Goal: Task Accomplishment & Management: Manage account settings

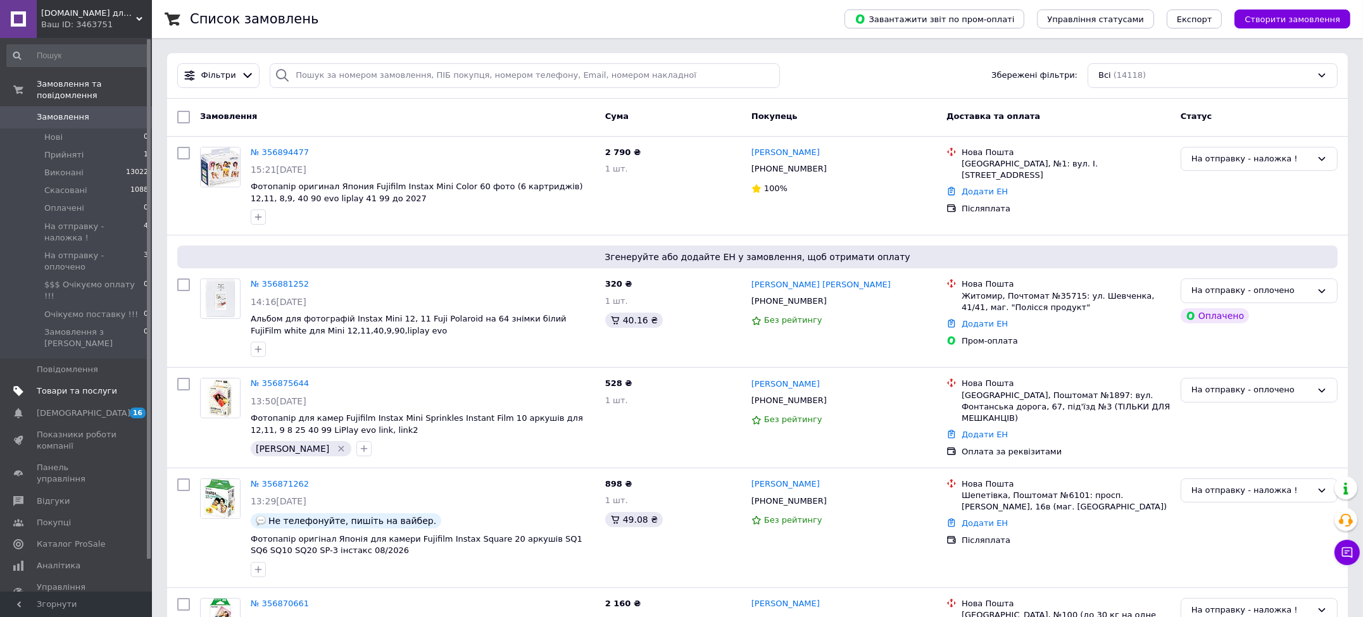
click at [68, 380] on link "Товари та послуги" at bounding box center [78, 391] width 156 height 22
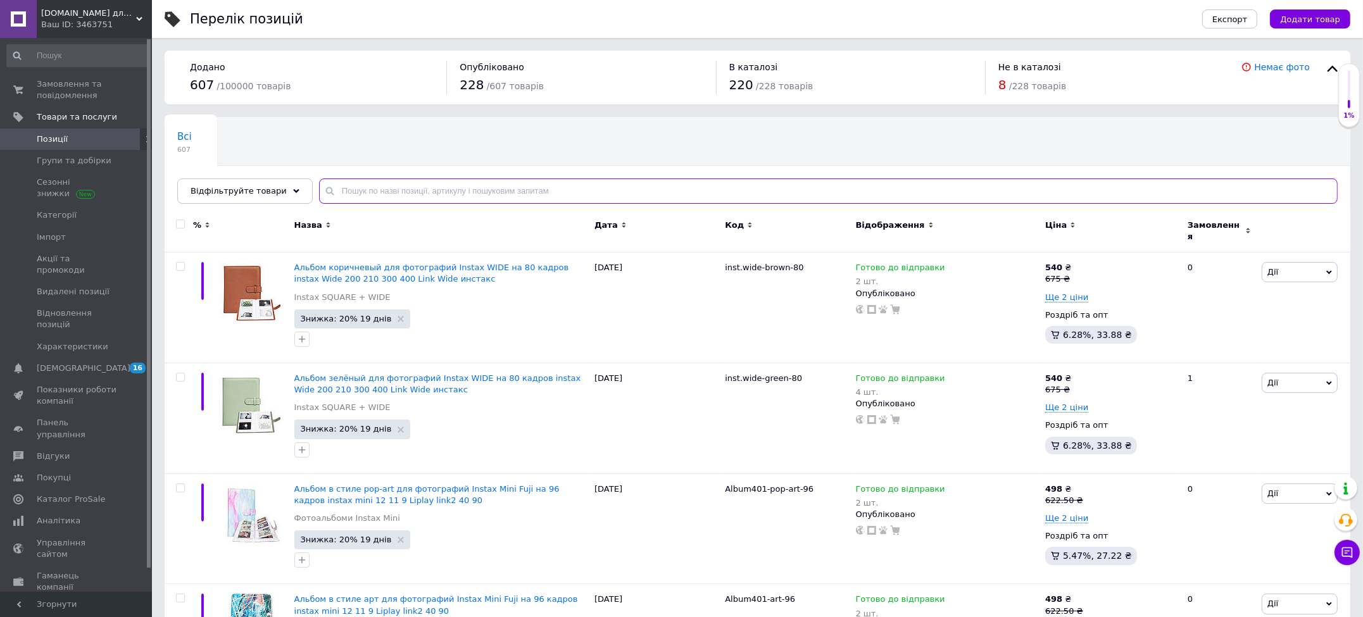
click at [355, 192] on input "text" at bounding box center [828, 190] width 1018 height 25
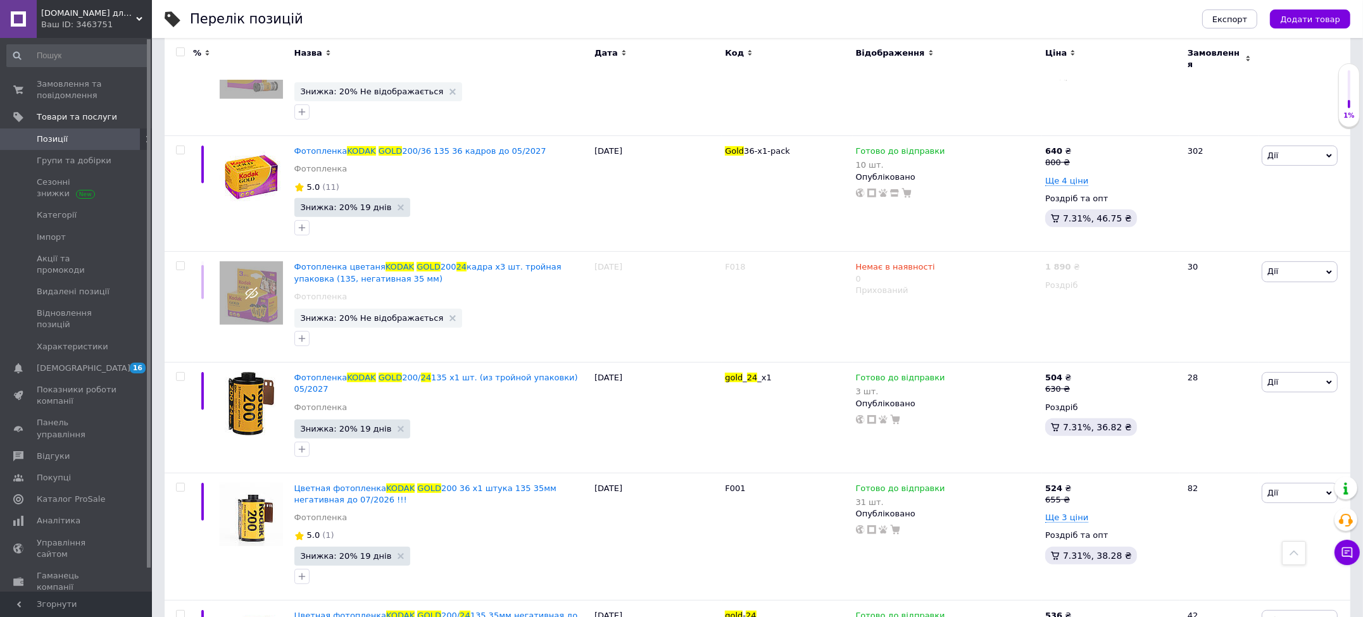
scroll to position [780, 0]
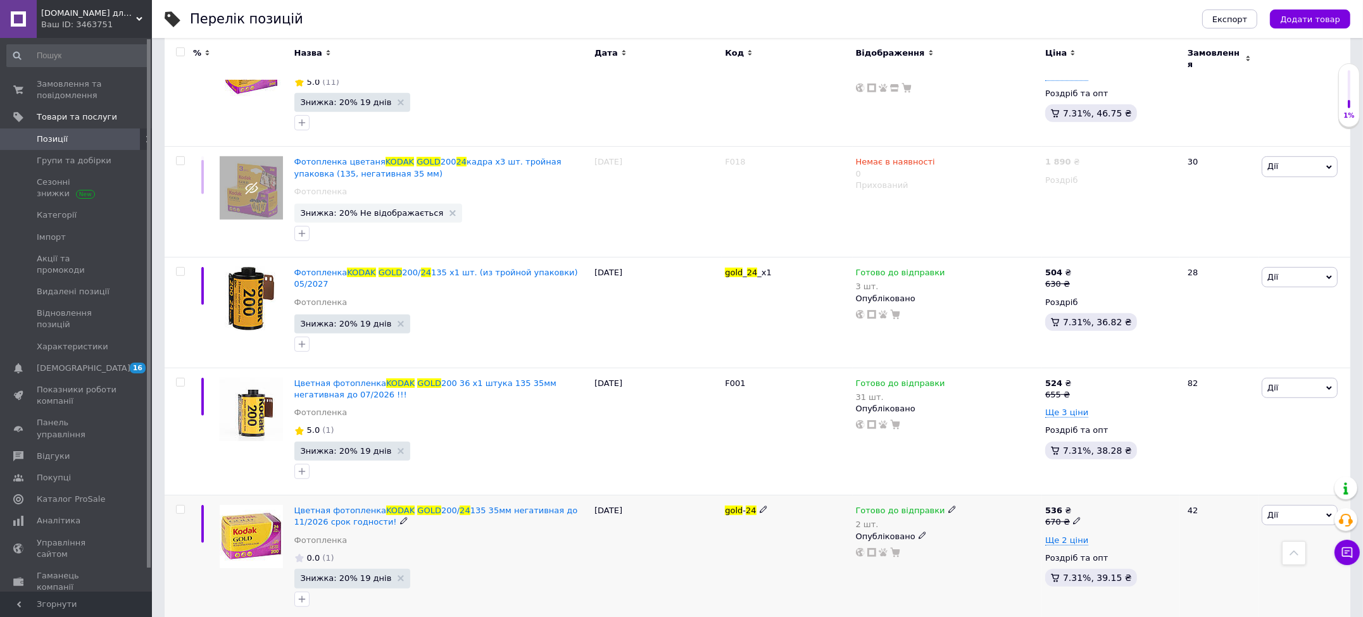
type input "kodak gold 24"
click at [1300, 505] on span "Дії" at bounding box center [1299, 515] width 76 height 20
click at [1308, 505] on span "Дії" at bounding box center [1299, 515] width 76 height 20
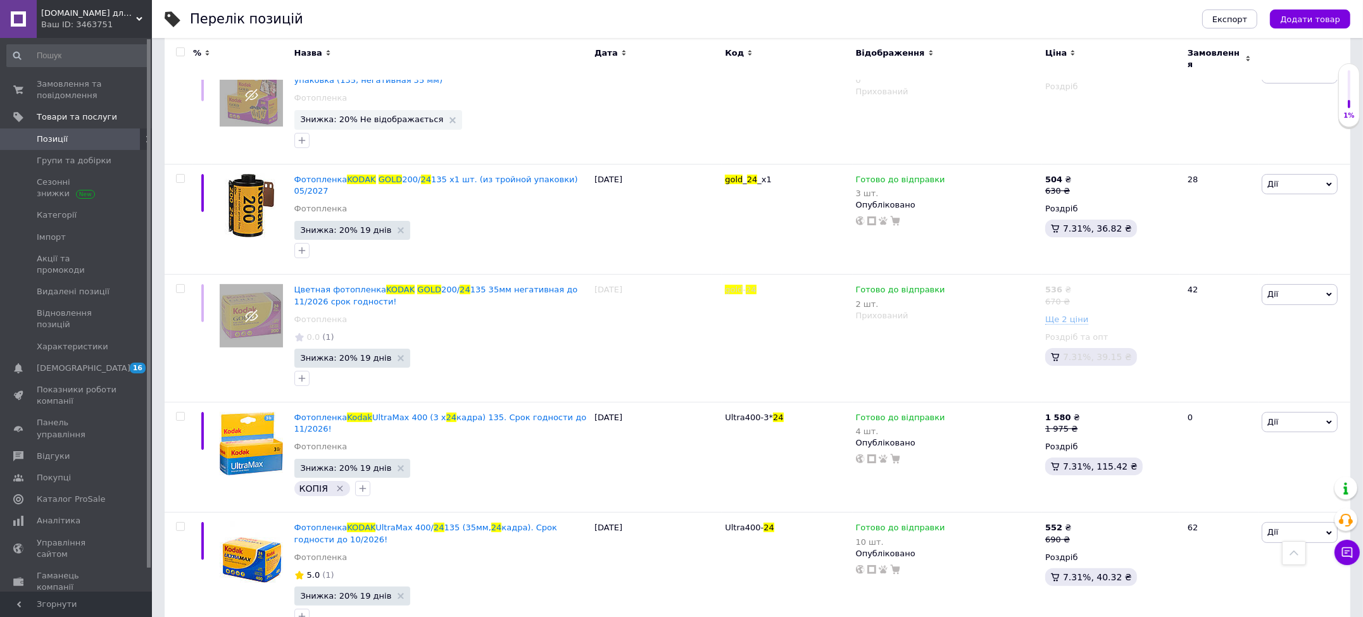
scroll to position [0, 0]
